Goal: Check status: Check status

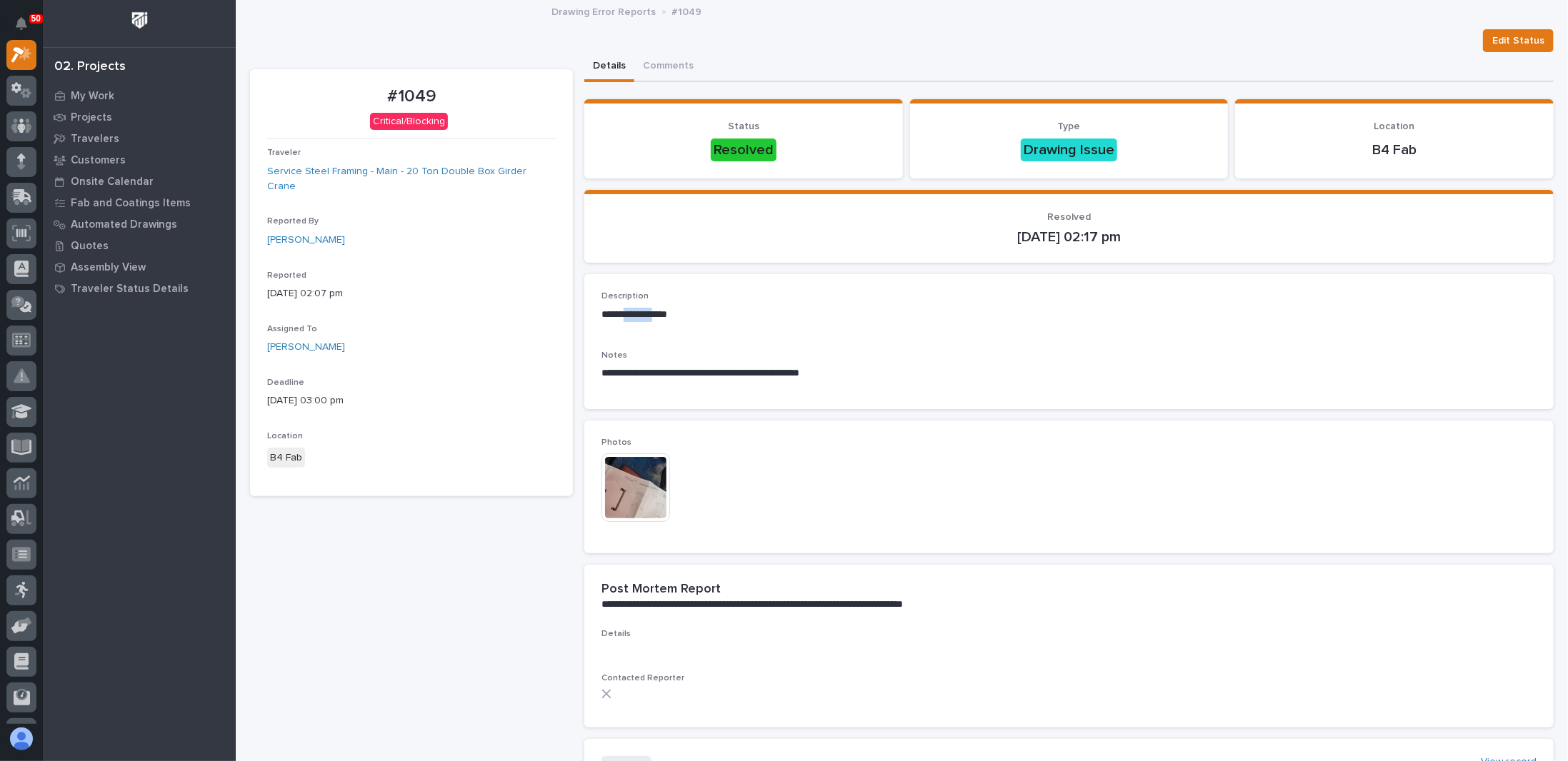
drag, startPoint x: 629, startPoint y: 317, endPoint x: 668, endPoint y: 318, distance: 39.0
click at [668, 317] on p "**********" at bounding box center [1065, 314] width 927 height 14
click at [668, 318] on p "**********" at bounding box center [1065, 314] width 927 height 14
click at [838, 56] on div "Details Comments" at bounding box center [1069, 67] width 969 height 30
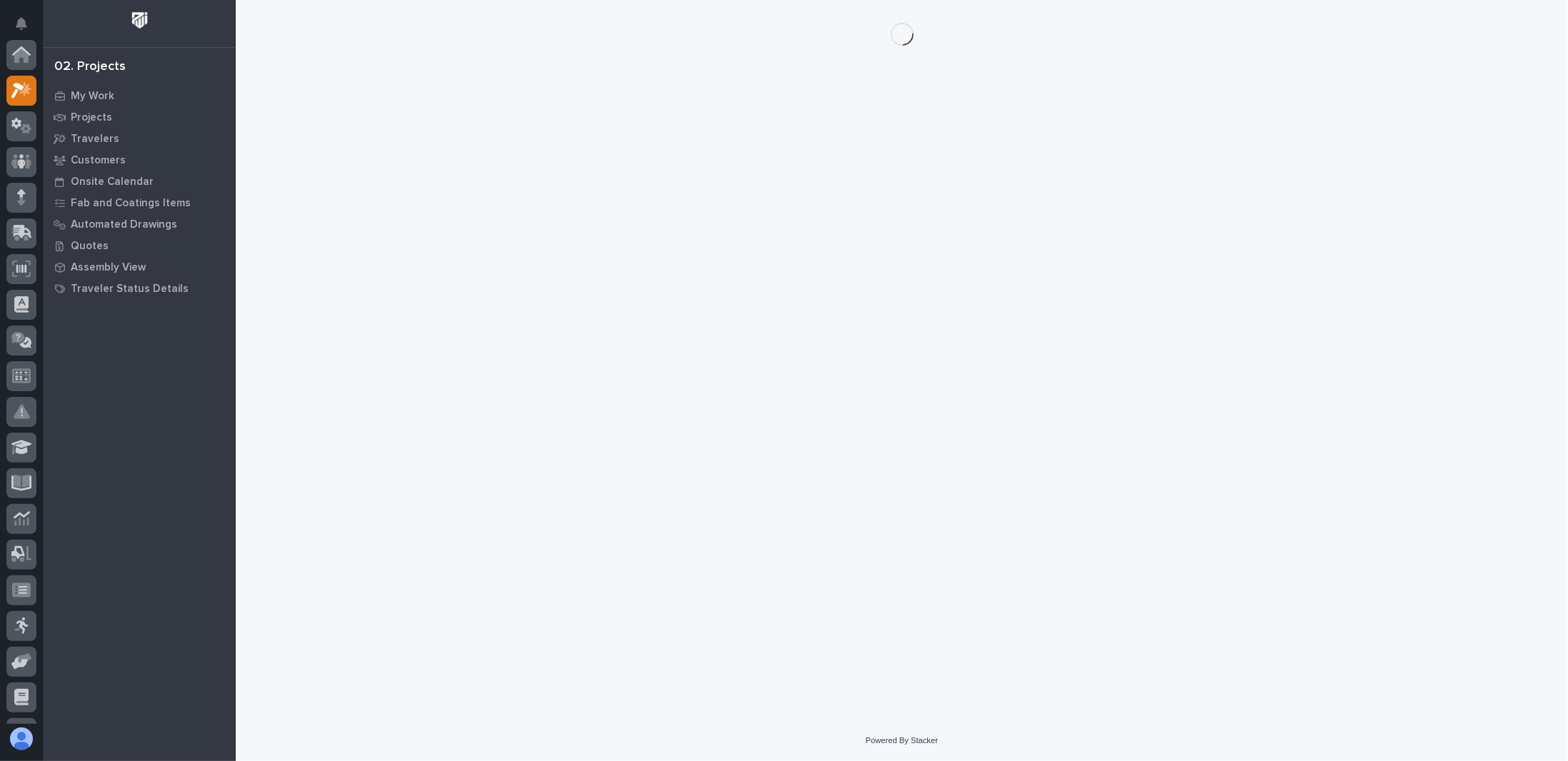
scroll to position [36, 0]
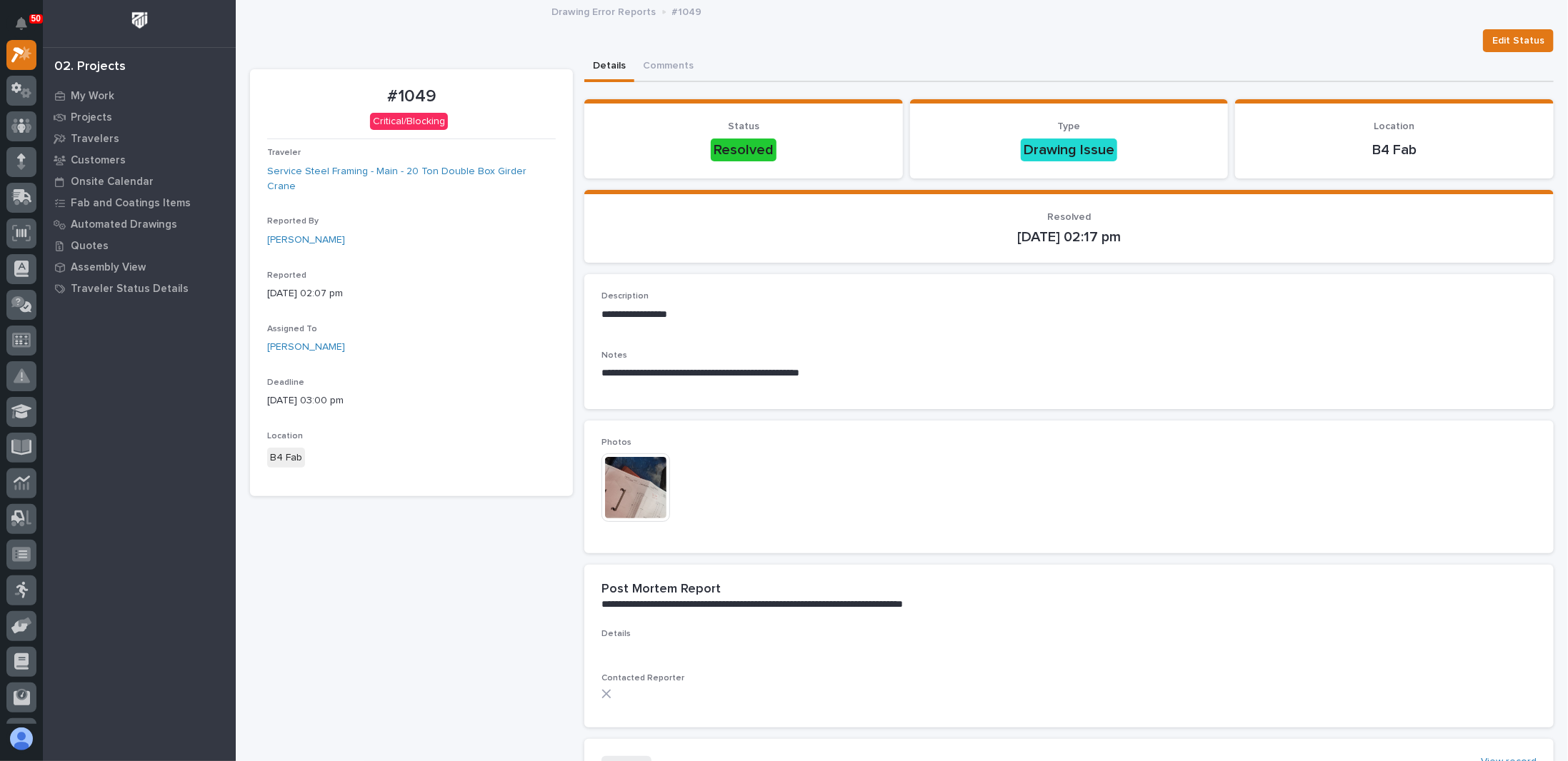
click at [630, 482] on img at bounding box center [636, 488] width 68 height 68
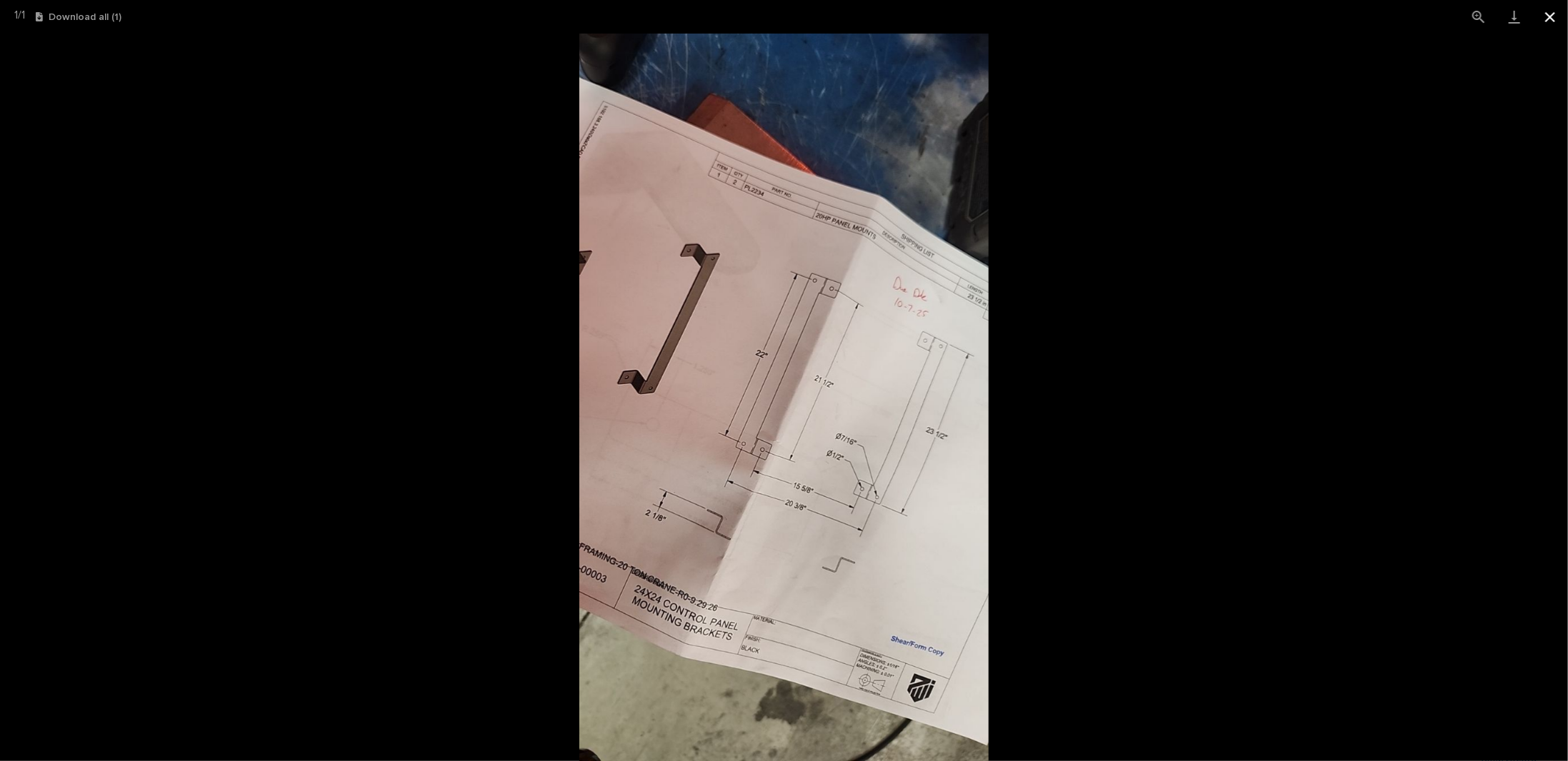
click at [1548, 11] on button "Close gallery" at bounding box center [1550, 16] width 36 height 33
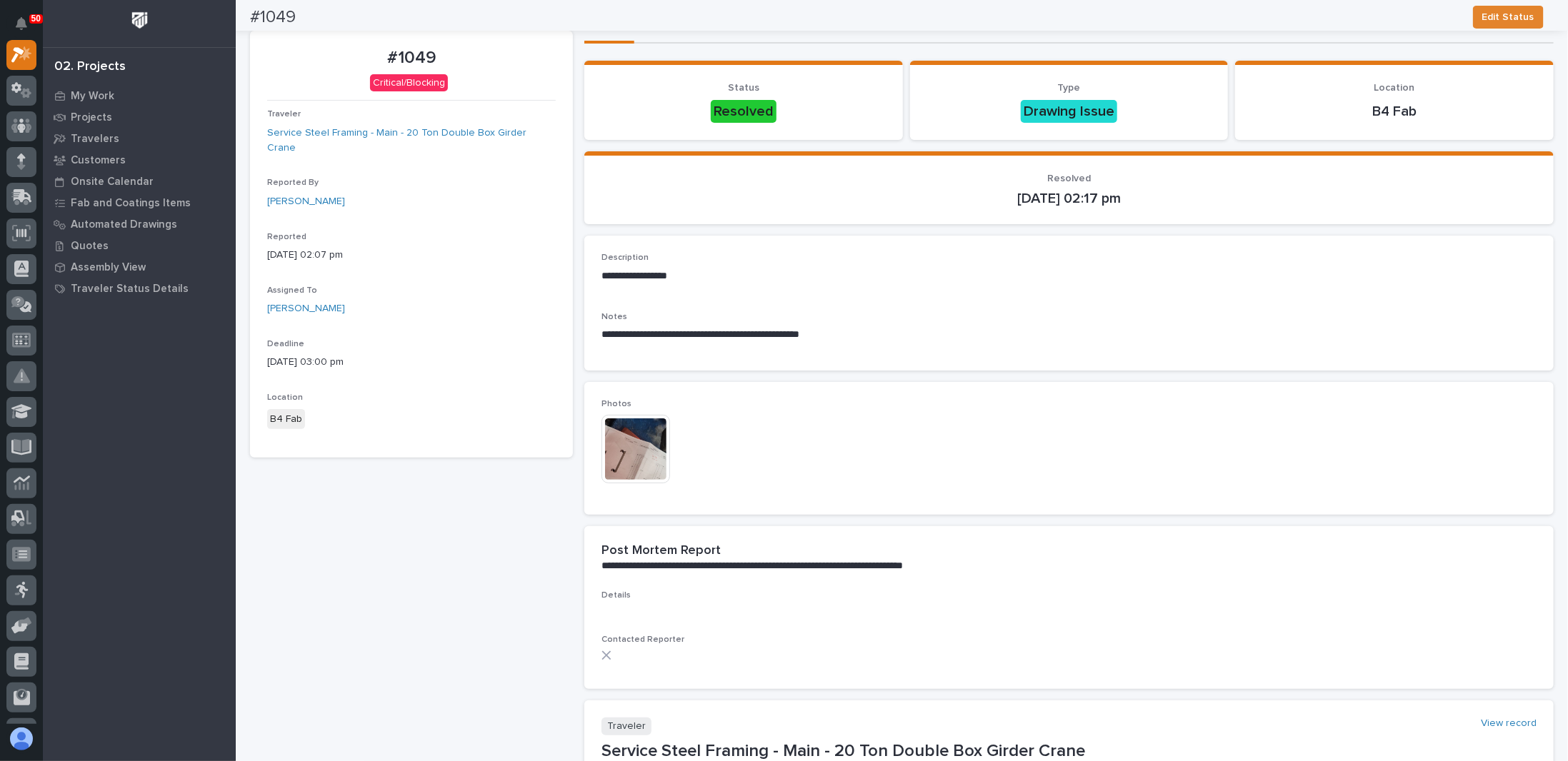
scroll to position [0, 0]
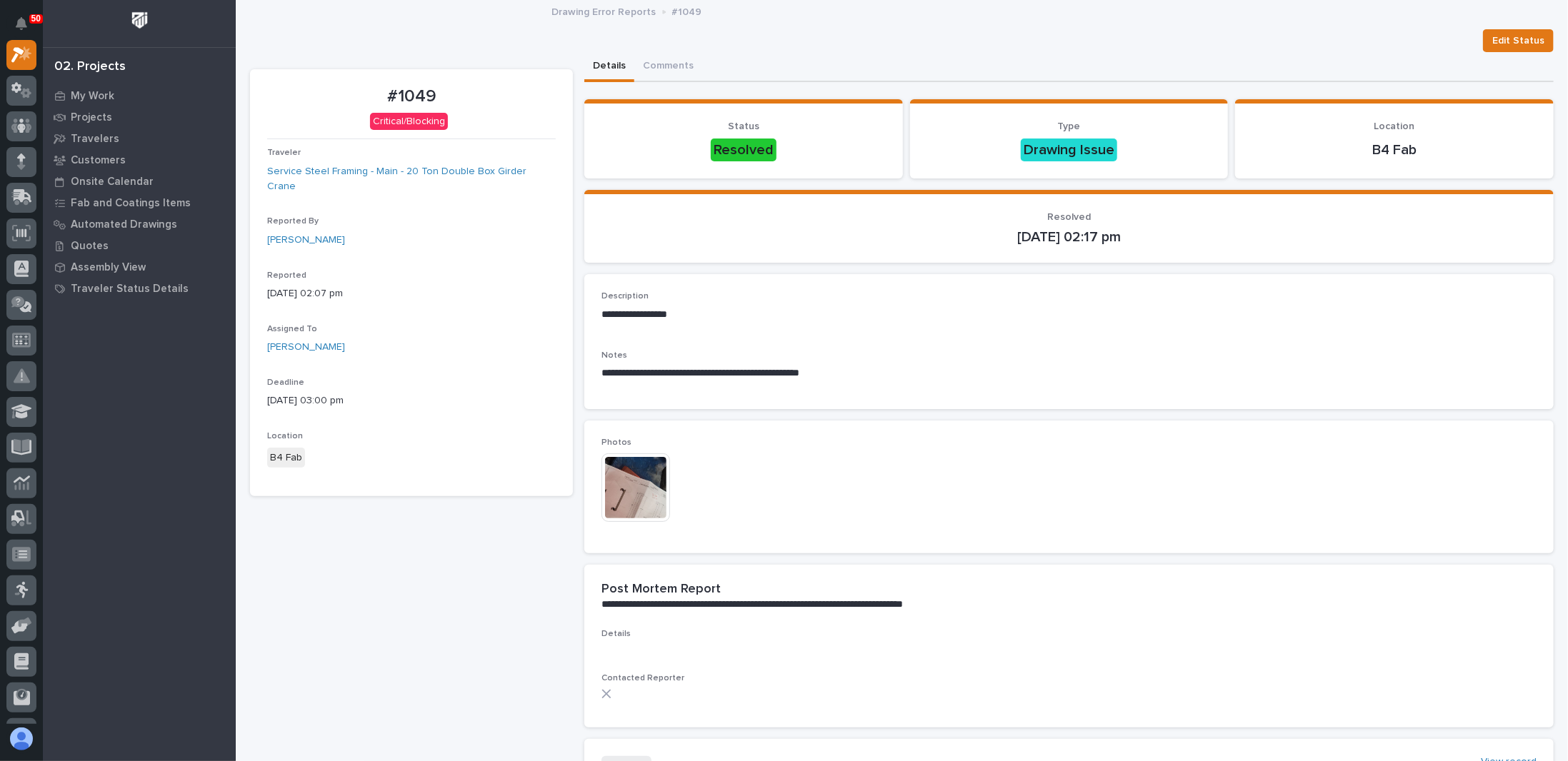
click at [821, 27] on div "**********" at bounding box center [901, 452] width 1303 height 902
click at [680, 74] on button "Comments" at bounding box center [668, 67] width 68 height 30
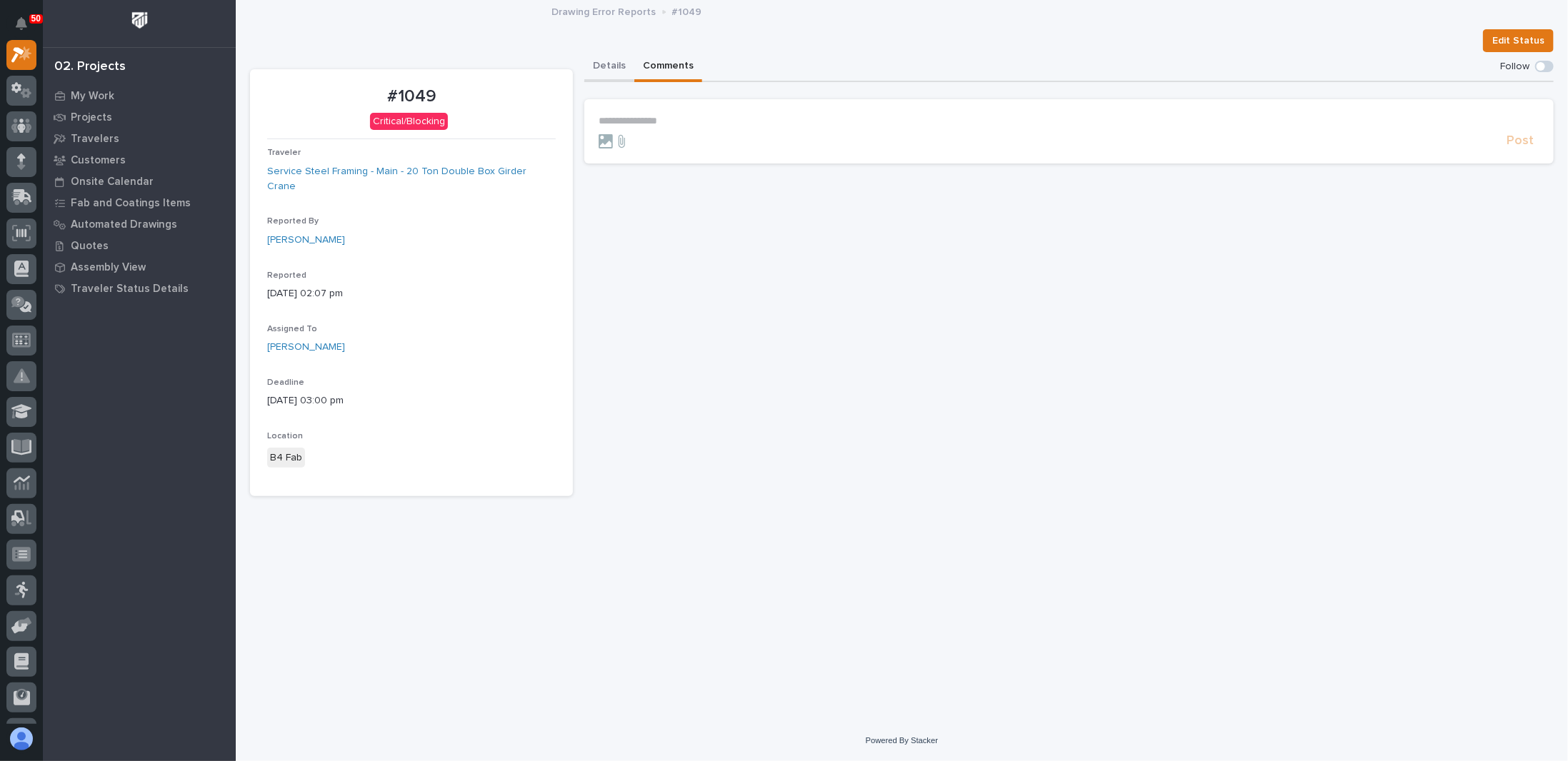
click at [613, 71] on button "Details" at bounding box center [609, 67] width 50 height 30
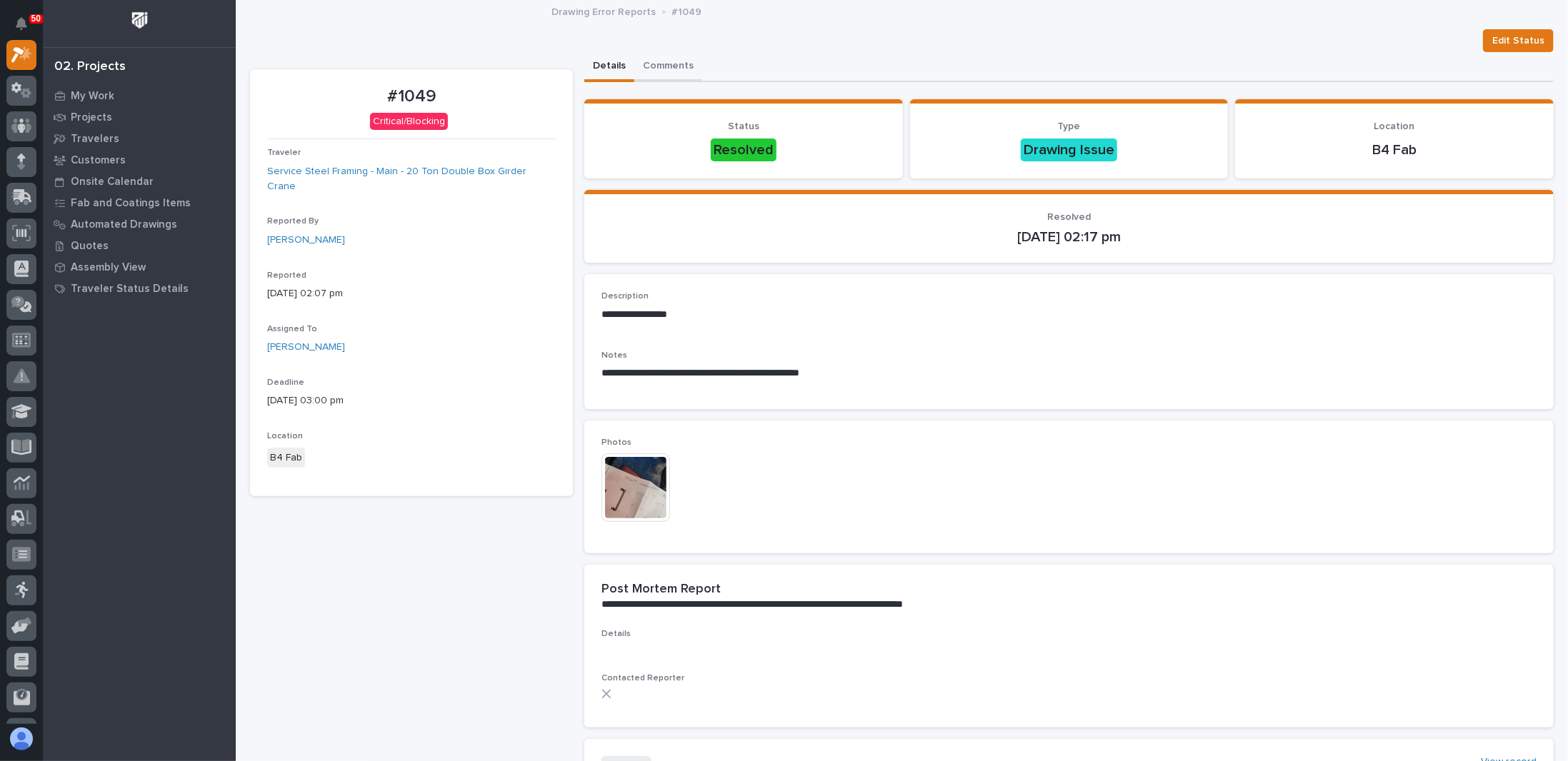
click at [665, 72] on button "Comments" at bounding box center [668, 67] width 68 height 30
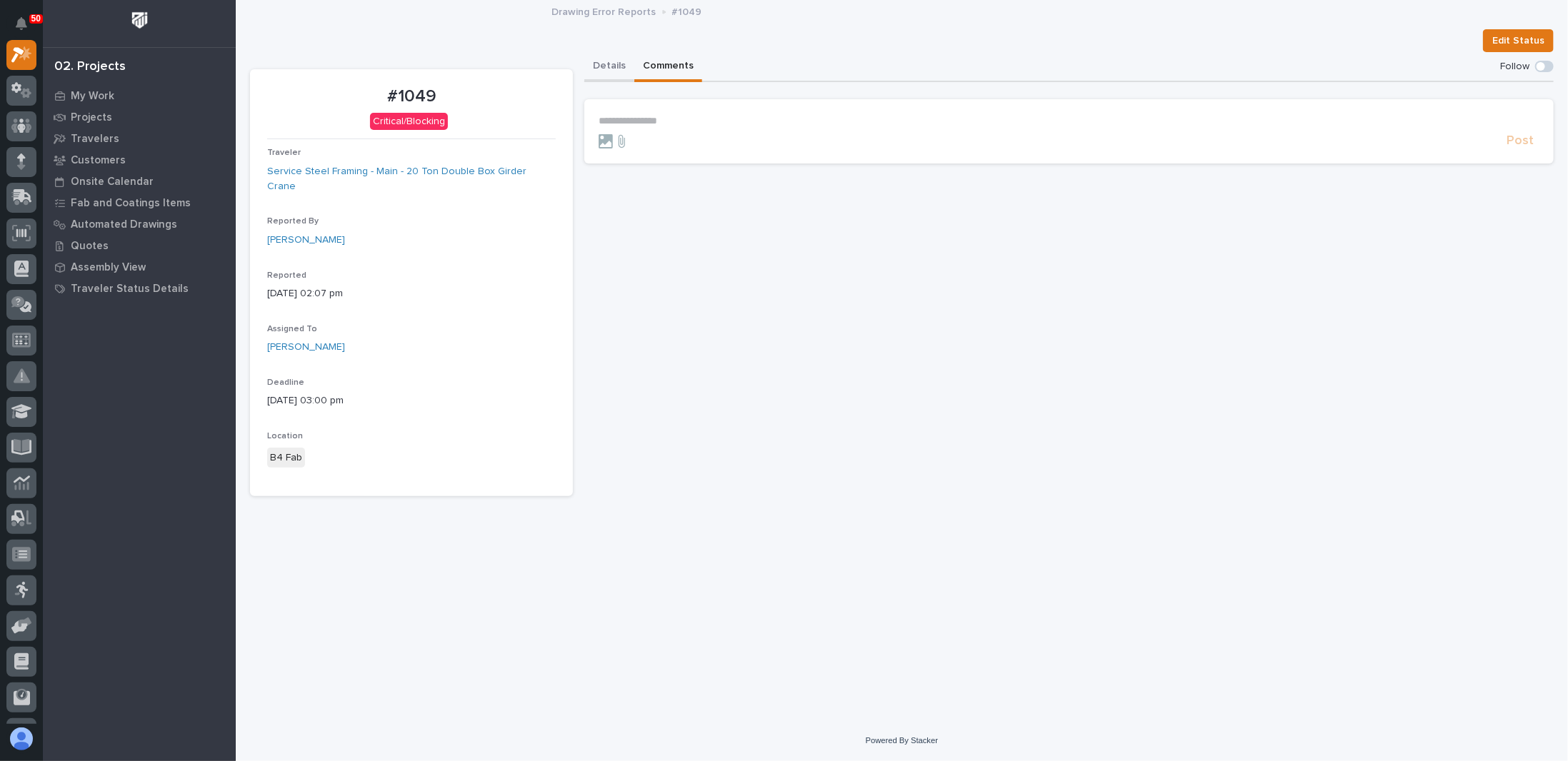
click at [605, 71] on button "Details" at bounding box center [609, 67] width 50 height 30
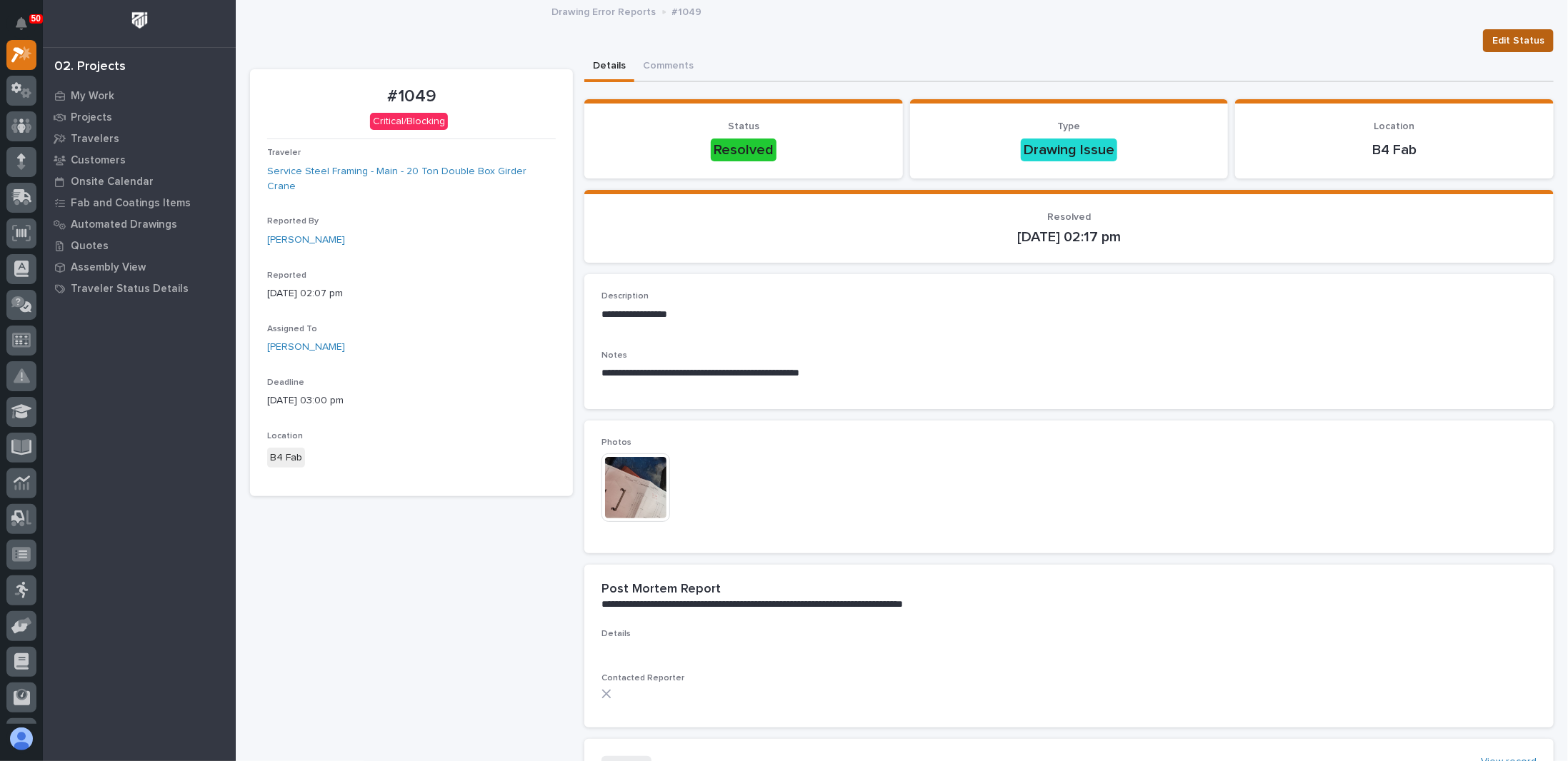
click at [1504, 43] on span "Edit Status" at bounding box center [1518, 40] width 52 height 17
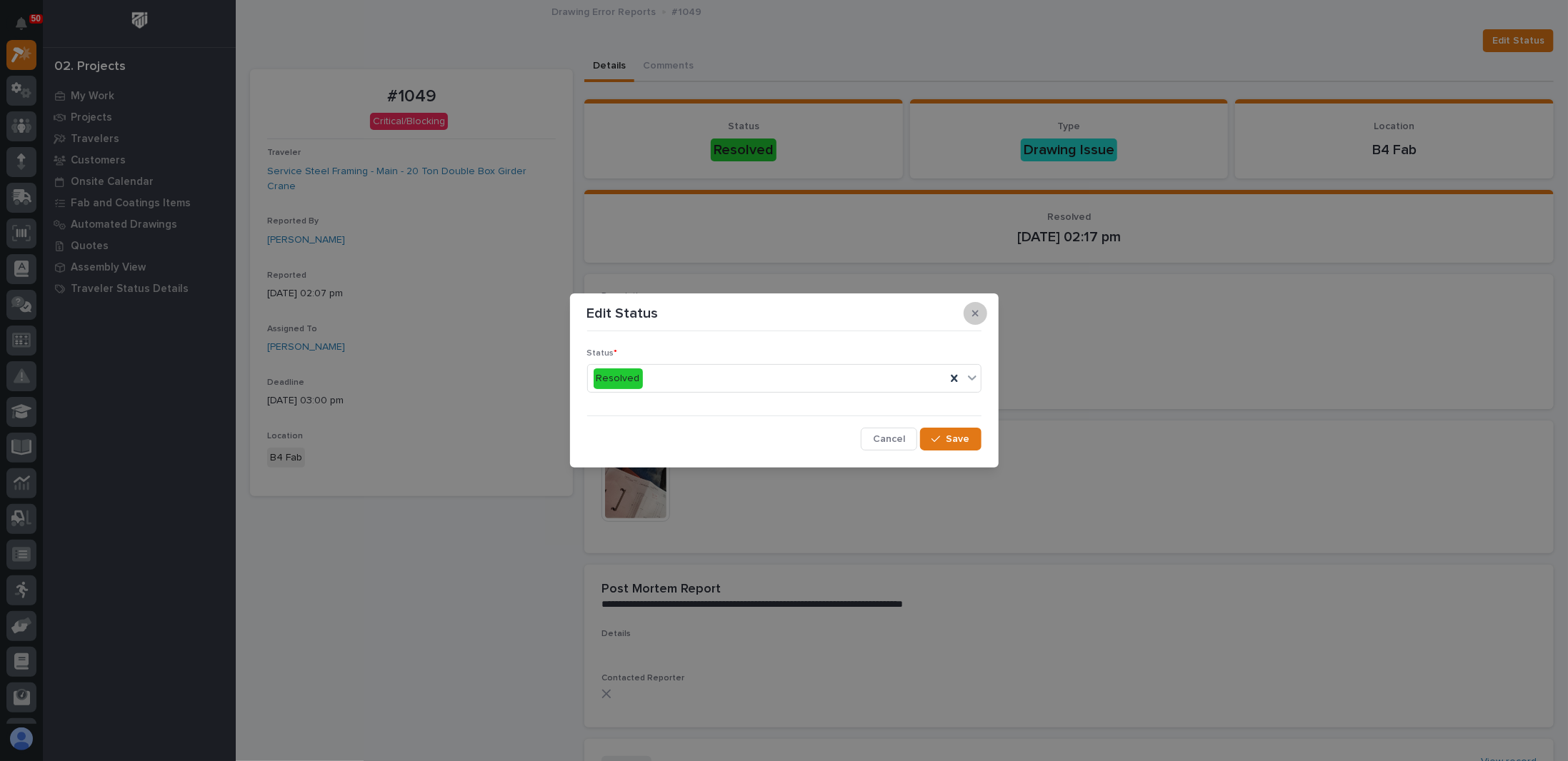
click at [978, 306] on button "button" at bounding box center [975, 313] width 24 height 23
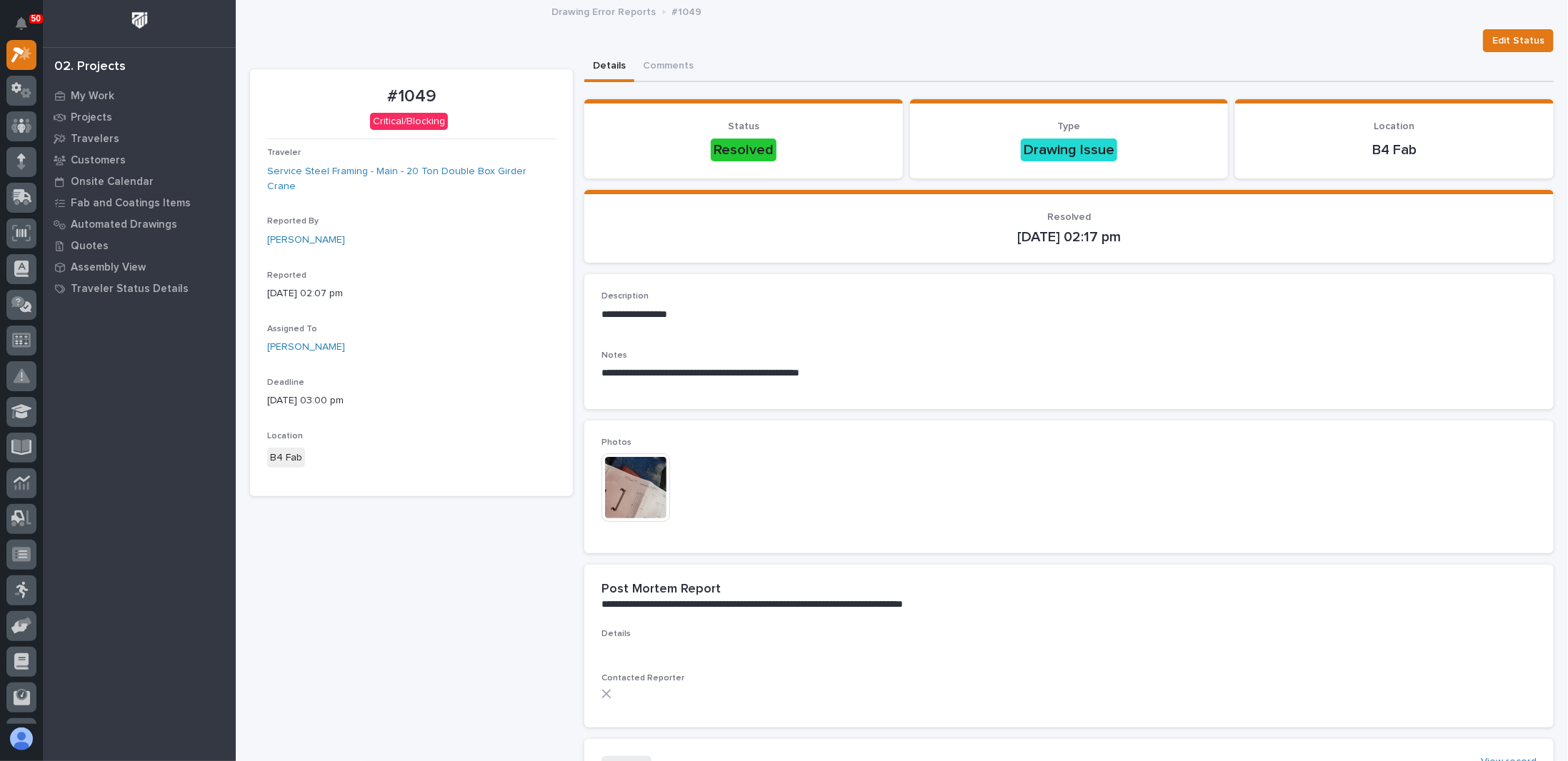
click at [775, 240] on p "[DATE] 02:17 pm" at bounding box center [1069, 236] width 935 height 17
click at [783, 63] on div "Details Comments" at bounding box center [1069, 67] width 969 height 30
